Goal: Information Seeking & Learning: Check status

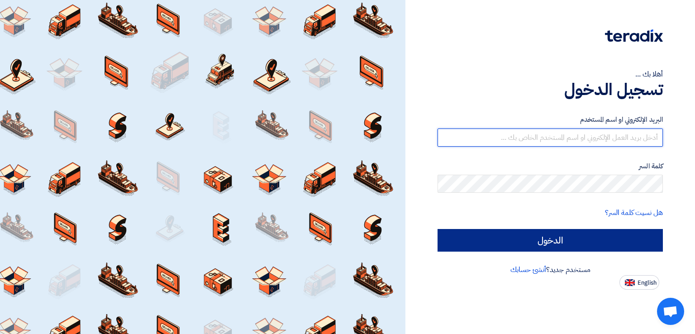
type input "[EMAIL_ADDRESS][DOMAIN_NAME]"
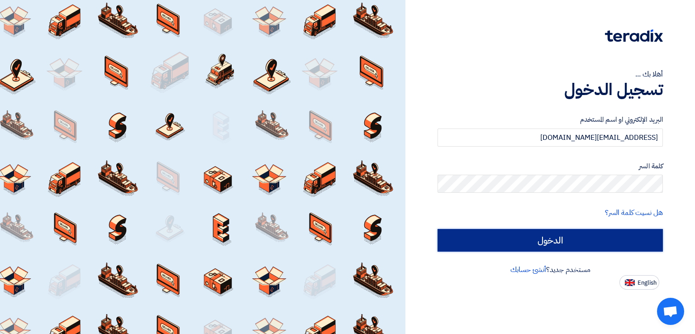
click at [488, 236] on input "الدخول" at bounding box center [549, 240] width 225 height 23
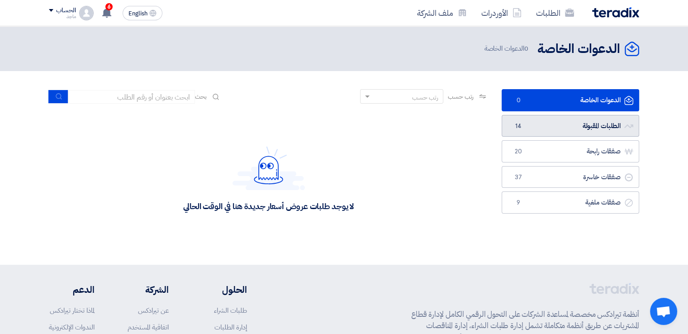
click at [529, 129] on link "الطلبات المقبولة الطلبات المقبولة 14" at bounding box center [569, 126] width 137 height 22
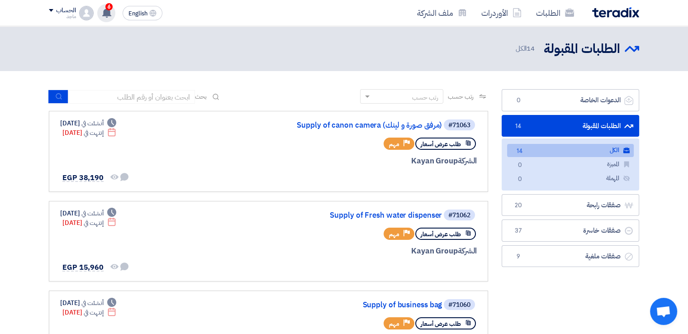
click at [109, 8] on span "6" at bounding box center [108, 6] width 7 height 7
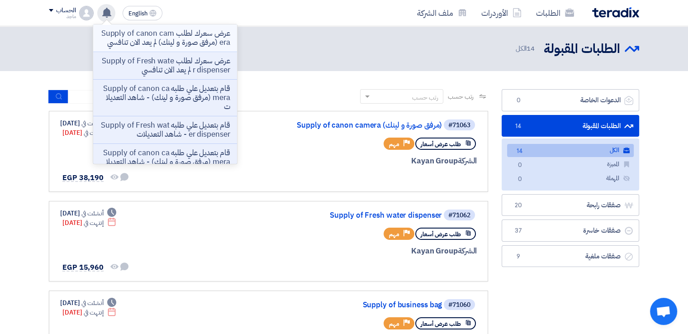
click at [122, 38] on p "عرض سعرك لطلب Supply of canon camera (مرفق صورة و لينك) لم يعد الان تنافسي" at bounding box center [164, 38] width 129 height 18
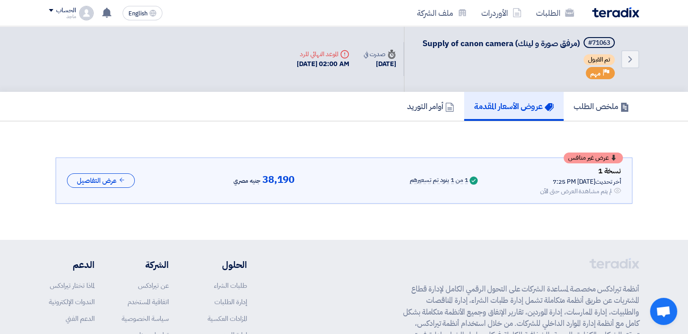
scroll to position [12, 0]
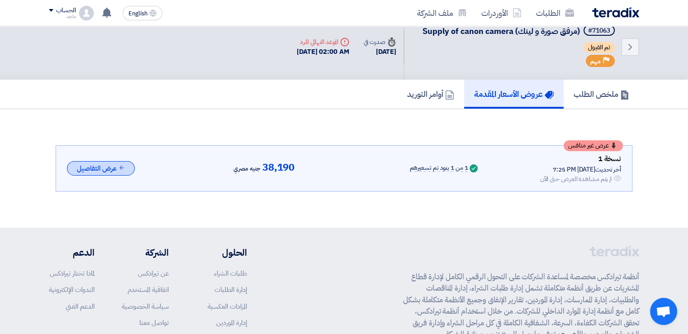
click at [110, 170] on button "عرض التفاصيل" at bounding box center [101, 168] width 68 height 15
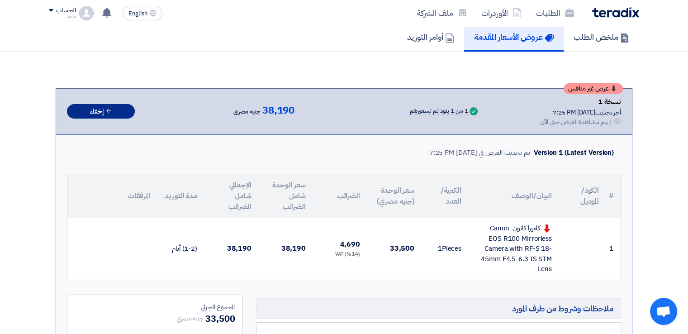
scroll to position [0, 0]
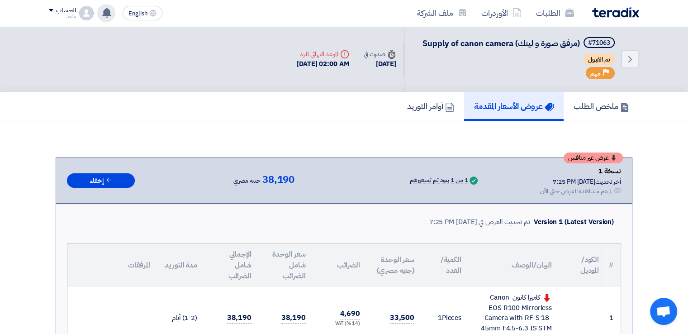
click at [102, 14] on icon at bounding box center [107, 13] width 10 height 10
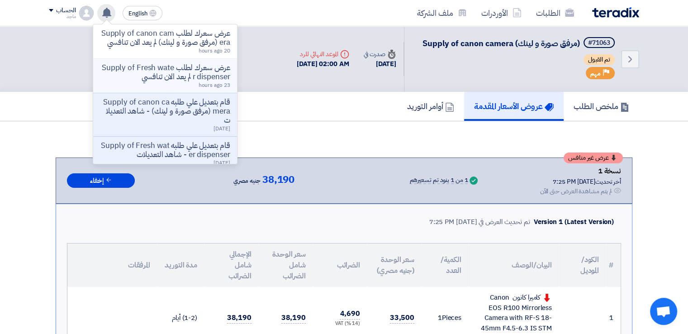
click at [139, 77] on p "عرض سعرك لطلب Supply of Fresh water dispenser لم يعد الان تنافسي" at bounding box center [164, 72] width 129 height 18
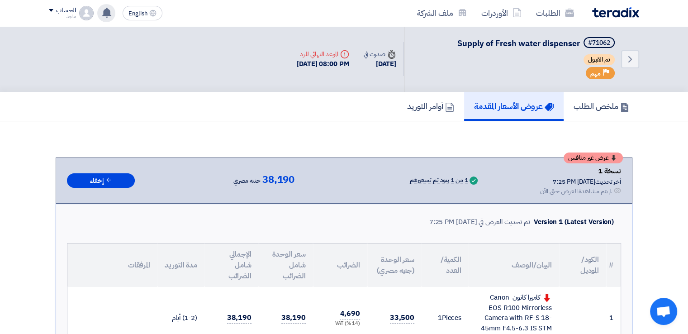
scroll to position [12, 0]
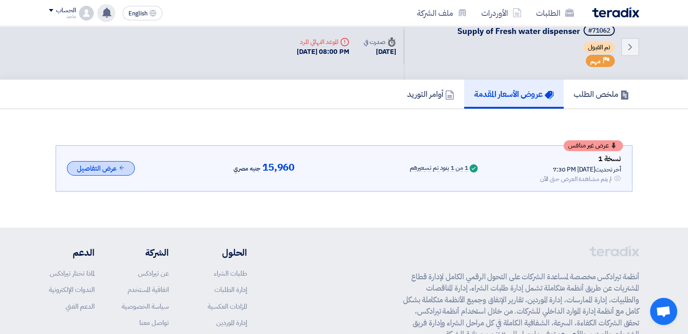
click at [110, 165] on button "عرض التفاصيل" at bounding box center [101, 168] width 68 height 15
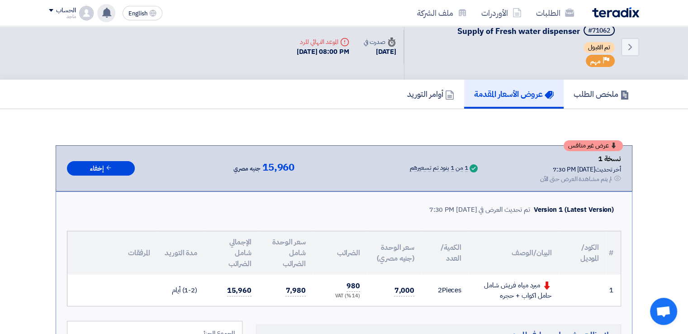
click at [108, 10] on use at bounding box center [106, 13] width 9 height 10
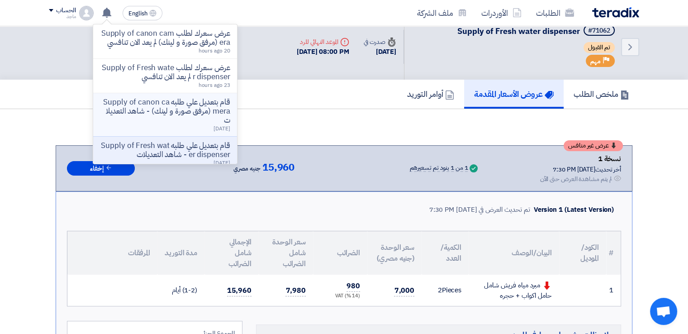
click at [154, 118] on p "قام بتعديل علي طلبه Supply of canon camera (مرفق صورة و لينك) - شاهد التعديلات" at bounding box center [164, 111] width 129 height 27
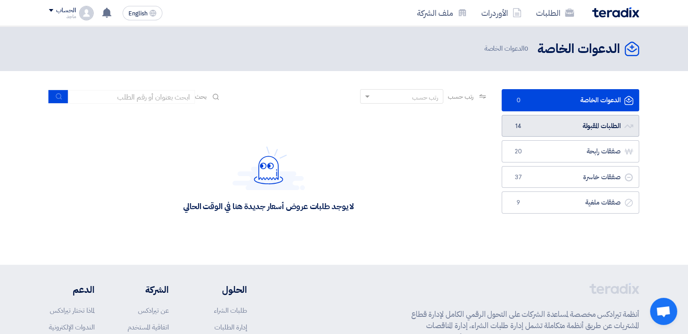
click at [570, 124] on link "الطلبات المقبولة الطلبات المقبولة 14" at bounding box center [569, 126] width 137 height 22
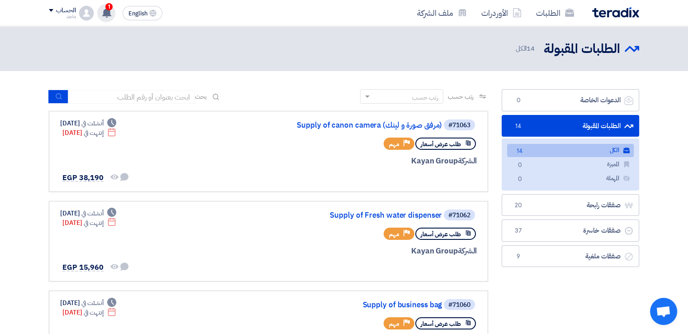
click at [105, 11] on use at bounding box center [106, 13] width 9 height 10
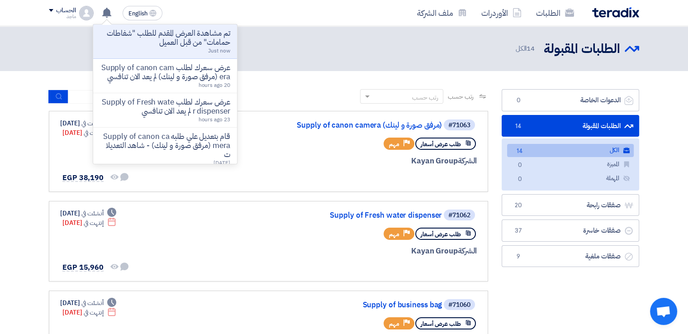
click at [180, 31] on p "تم مشاهدة العرض المقدم للطلب "شفاطات حمامات" من قبل العميل" at bounding box center [164, 38] width 129 height 18
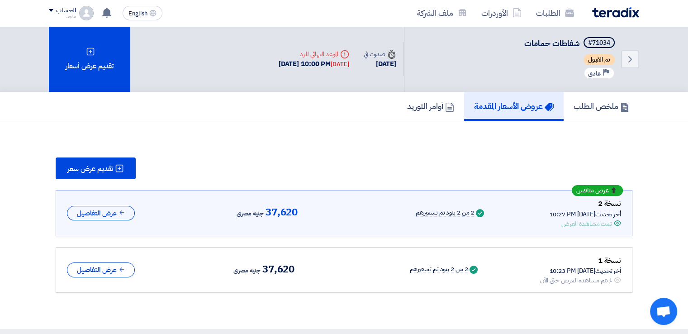
scroll to position [44, 0]
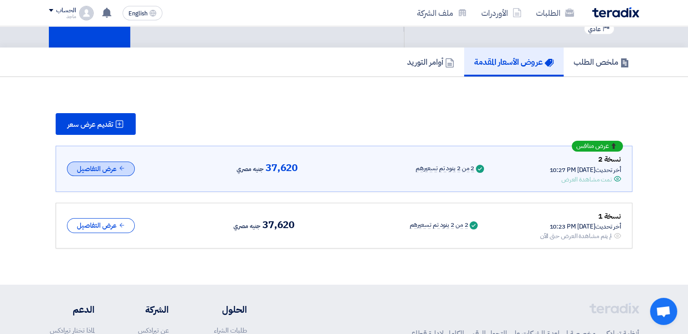
click at [112, 169] on button "عرض التفاصيل" at bounding box center [101, 168] width 68 height 15
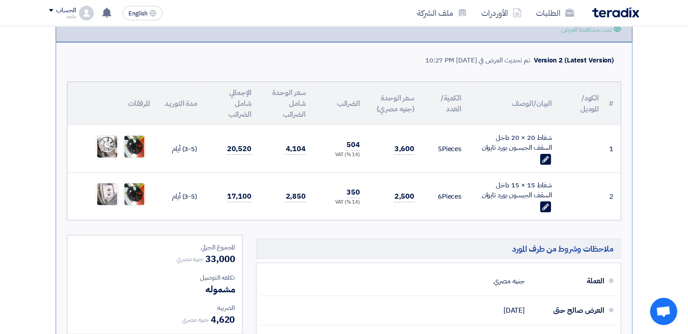
scroll to position [217, 0]
